Goal: Task Accomplishment & Management: Manage account settings

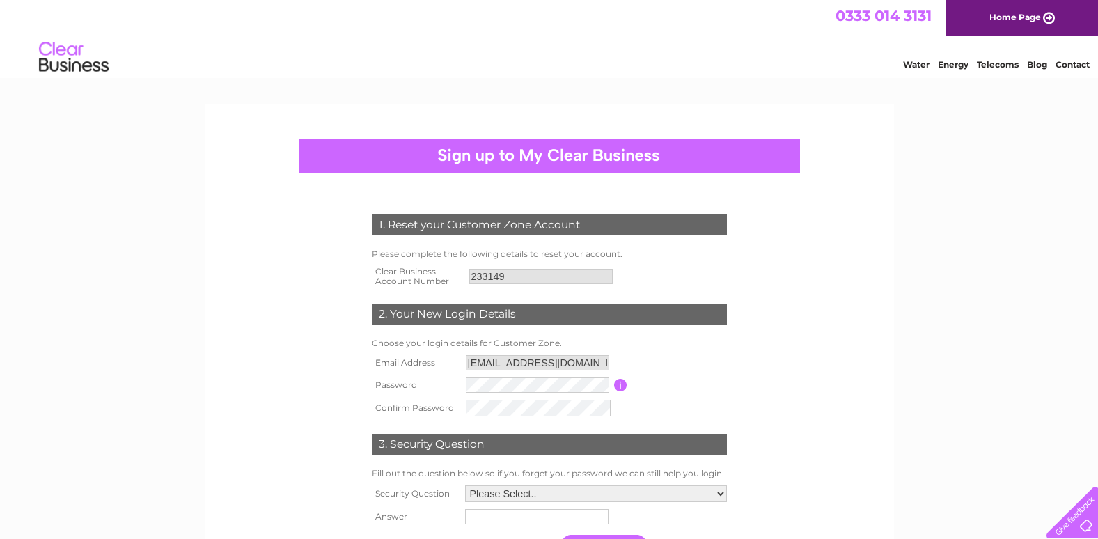
click at [619, 384] on input "button" at bounding box center [620, 385] width 13 height 13
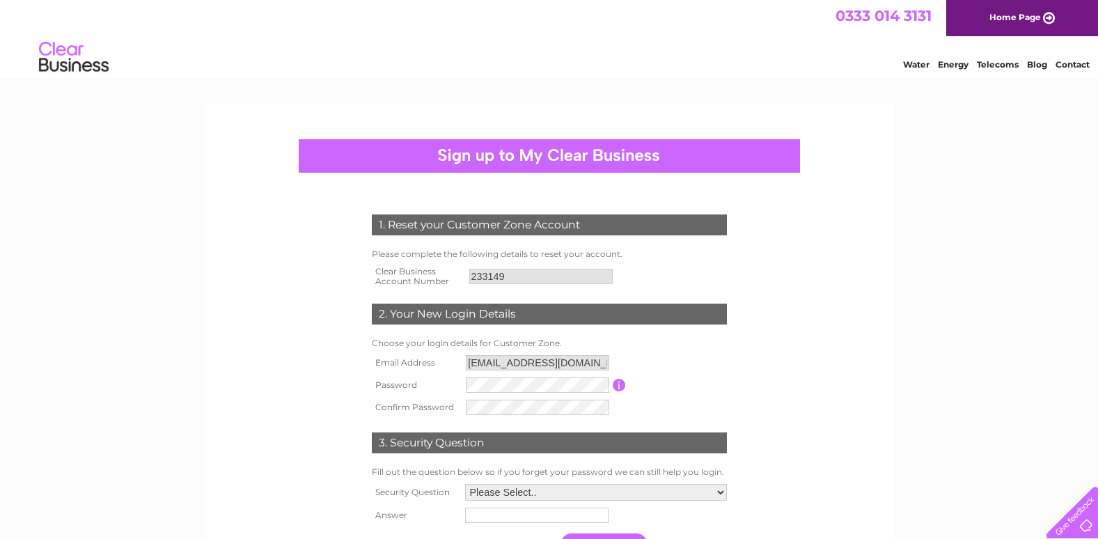
click at [795, 377] on form "1. Reset your Customer Zone Account Please complete the following details to re…" at bounding box center [549, 388] width 663 height 402
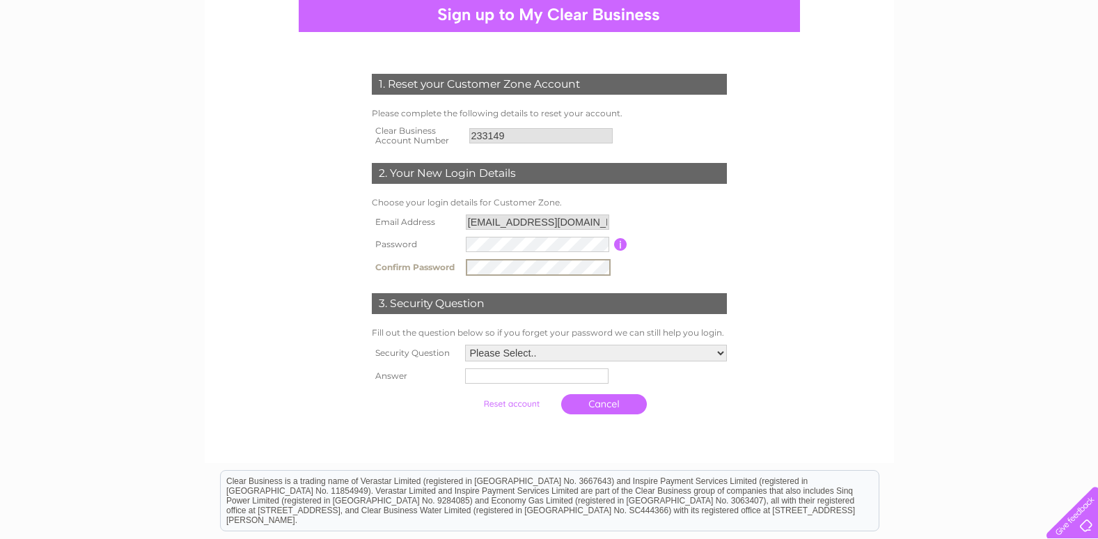
scroll to position [148, 0]
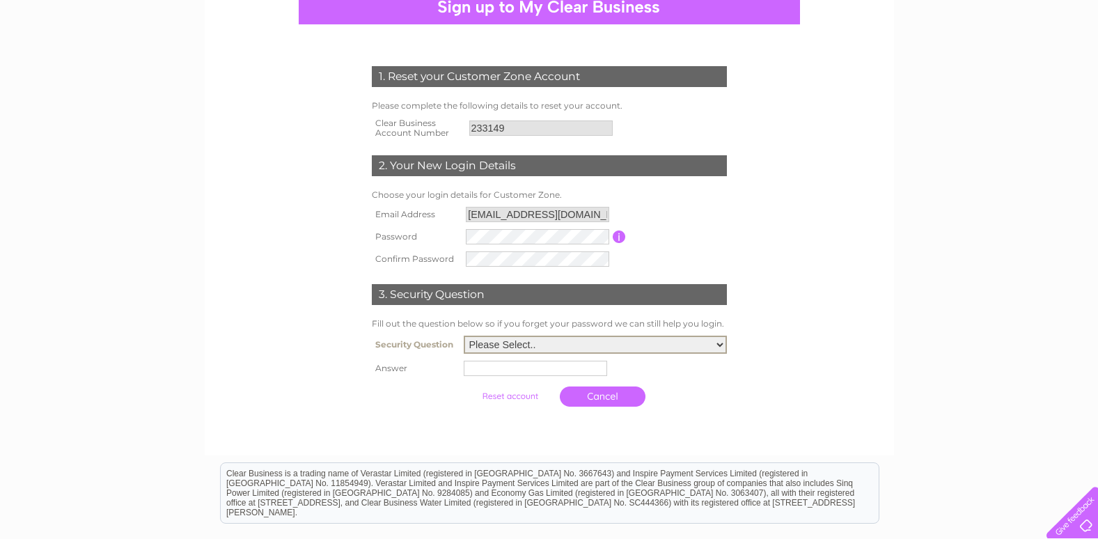
click at [720, 345] on select "Please Select.. In what town or city was your first job? In what town or city d…" at bounding box center [595, 344] width 263 height 18
select select "1"
click at [464, 336] on select "Please Select.. In what town or city was your first job? In what town or city d…" at bounding box center [595, 344] width 263 height 18
click at [479, 369] on input "text" at bounding box center [535, 368] width 143 height 15
type input "Braunton"
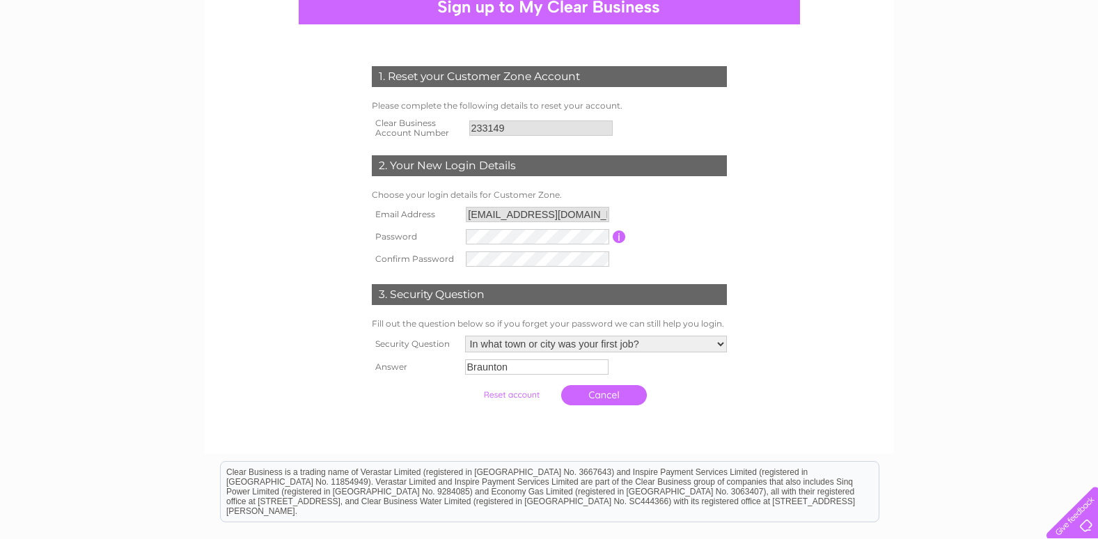
click at [499, 395] on input "submit" at bounding box center [511, 394] width 86 height 19
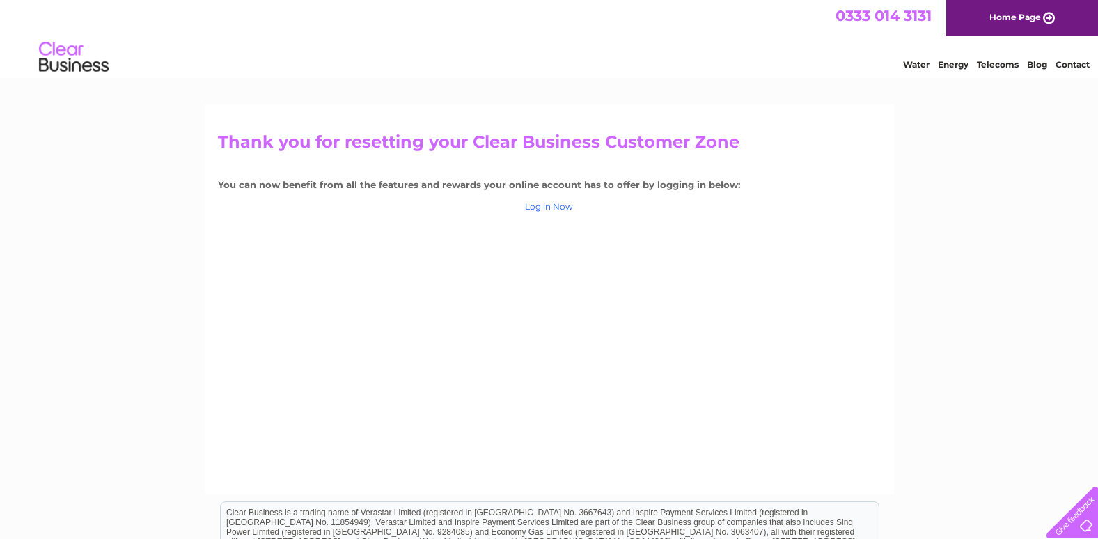
click at [548, 205] on link "Log in Now" at bounding box center [549, 206] width 48 height 10
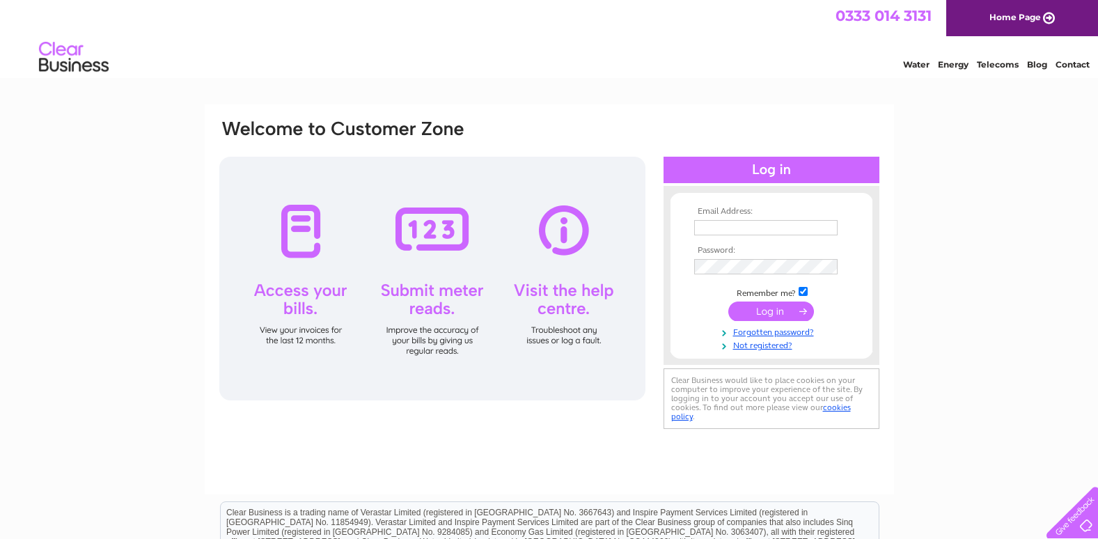
type input "[EMAIL_ADDRESS][DOMAIN_NAME]"
click at [762, 309] on input "submit" at bounding box center [771, 310] width 86 height 19
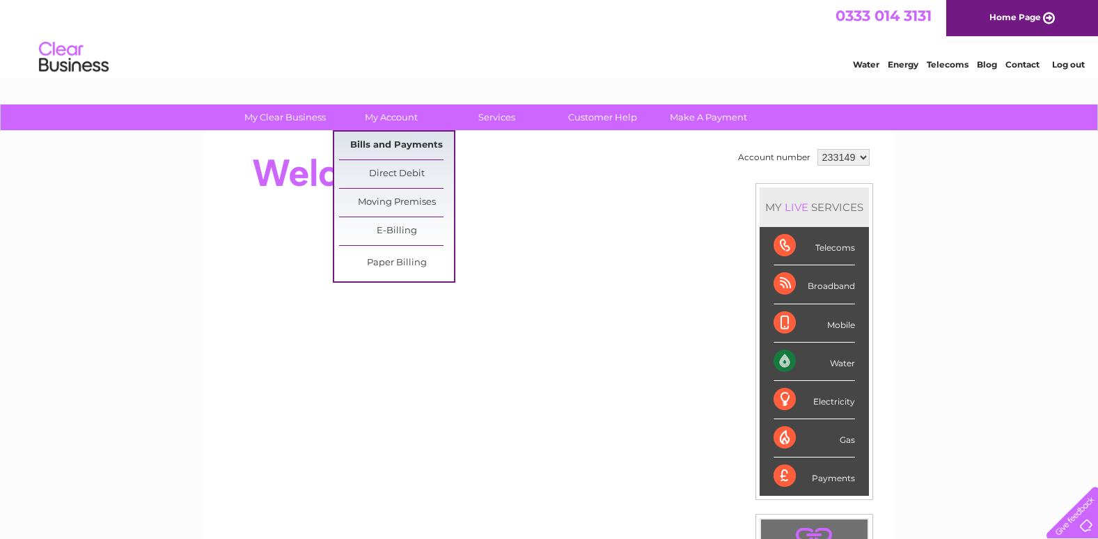
click at [402, 145] on link "Bills and Payments" at bounding box center [396, 146] width 115 height 28
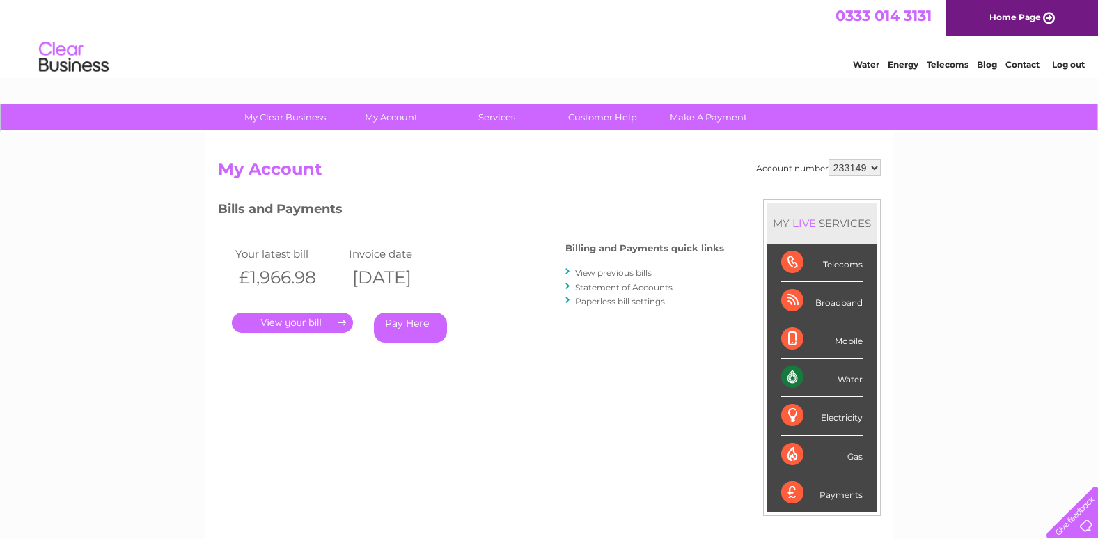
click at [633, 287] on link "Statement of Accounts" at bounding box center [623, 287] width 97 height 10
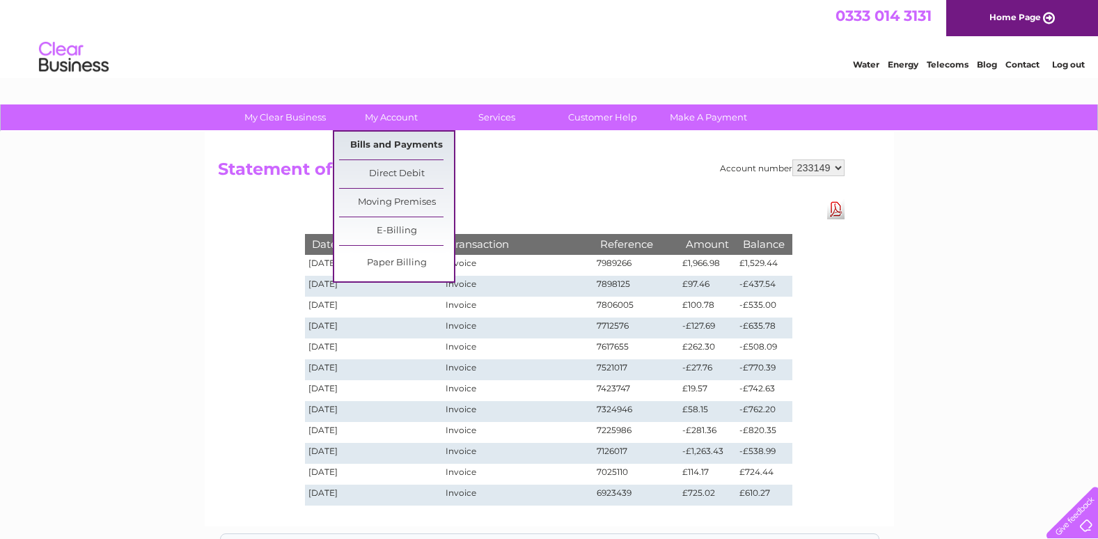
click at [390, 140] on link "Bills and Payments" at bounding box center [396, 146] width 115 height 28
click at [390, 145] on link "Bills and Payments" at bounding box center [396, 146] width 115 height 28
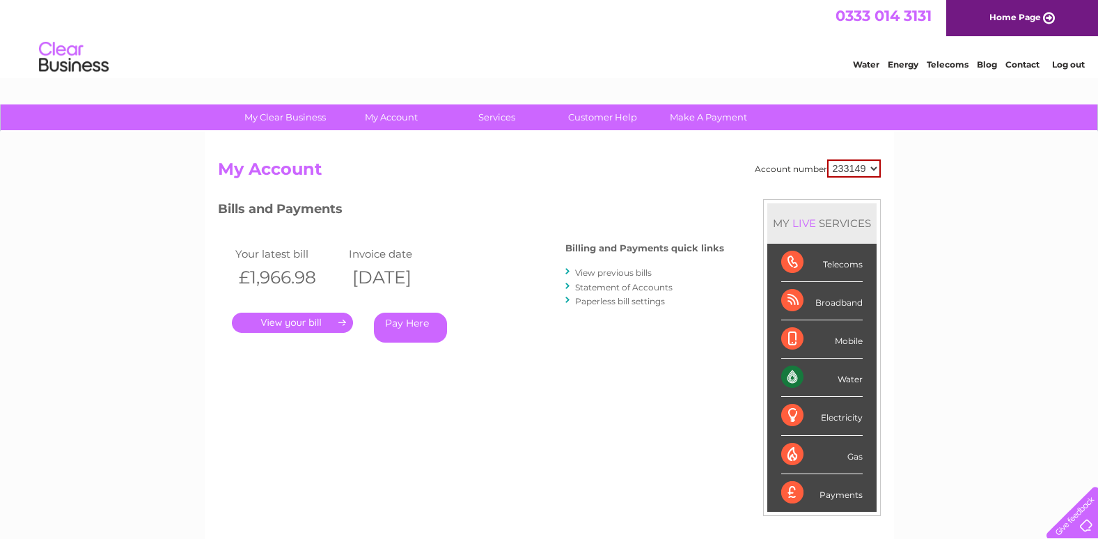
click at [308, 323] on link "." at bounding box center [292, 323] width 121 height 20
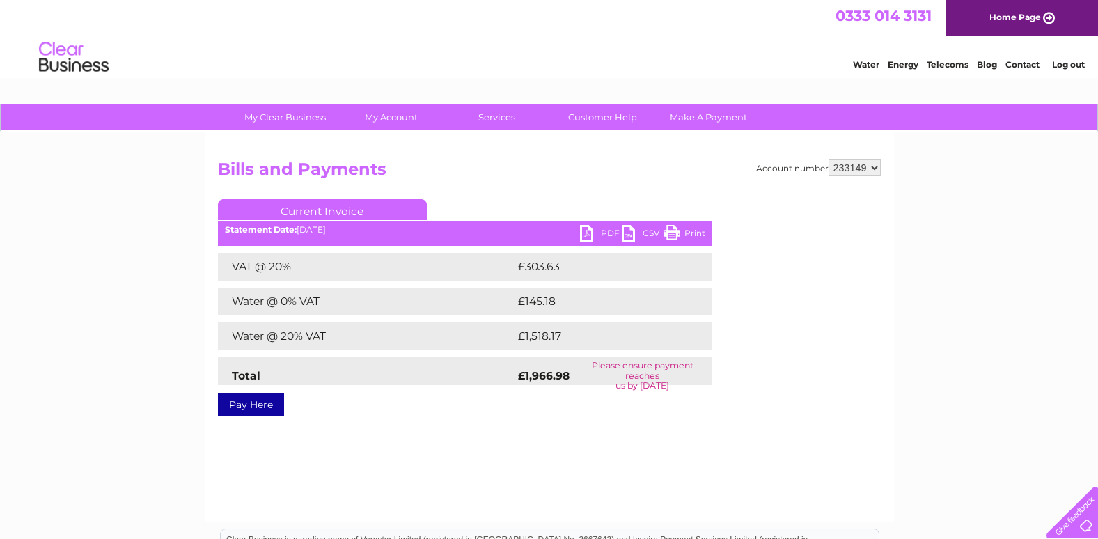
click at [590, 230] on link "PDF" at bounding box center [601, 235] width 42 height 20
click at [1064, 64] on link "Log out" at bounding box center [1068, 64] width 33 height 10
